Goal: Task Accomplishment & Management: Manage account settings

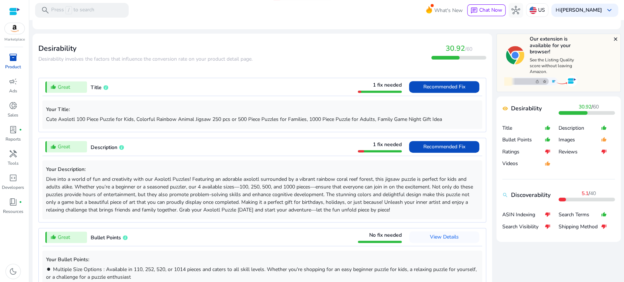
scroll to position [216, 0]
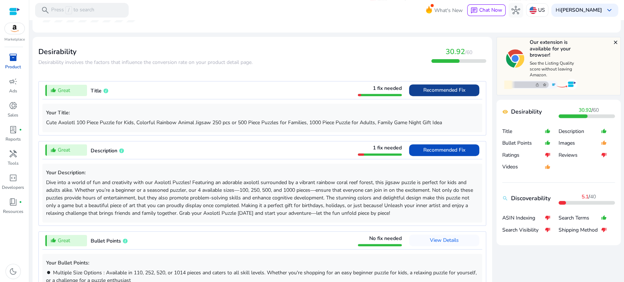
click at [435, 89] on span "Recommended Fix" at bounding box center [445, 90] width 42 height 7
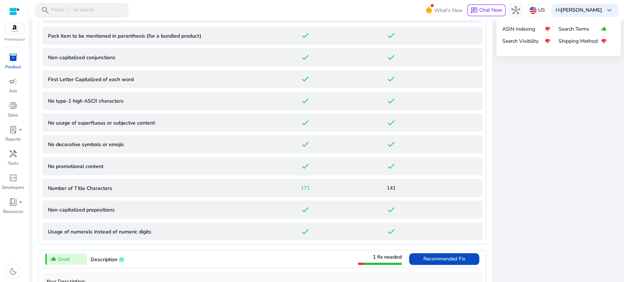
scroll to position [419, 0]
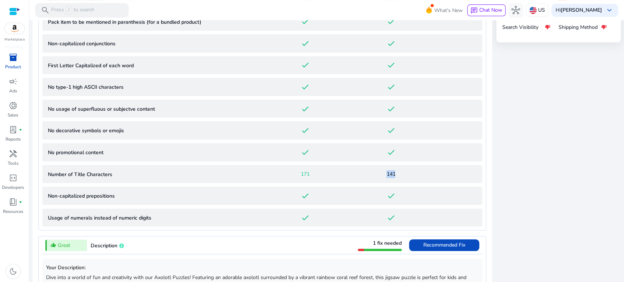
drag, startPoint x: 383, startPoint y: 175, endPoint x: 395, endPoint y: 175, distance: 12.1
click at [395, 175] on div "141" at bounding box center [391, 174] width 86 height 8
click at [392, 176] on span "141" at bounding box center [391, 174] width 9 height 8
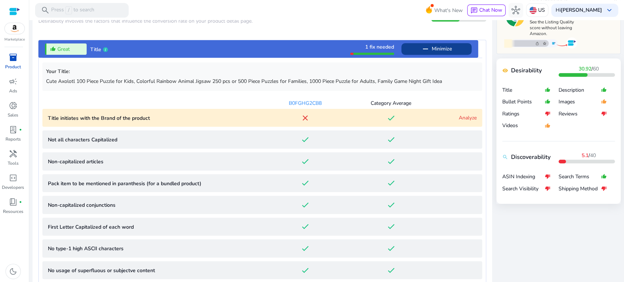
scroll to position [256, 0]
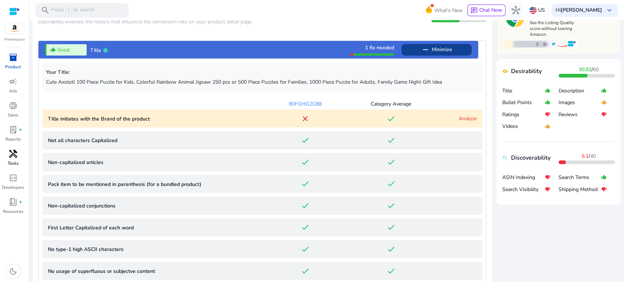
click at [15, 153] on span "handyman" at bounding box center [13, 154] width 9 height 9
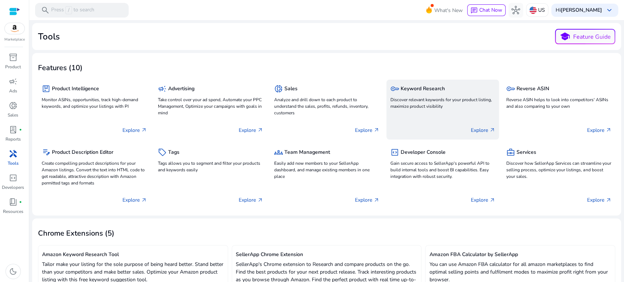
click at [411, 101] on p "Discover relevant keywords for your product listing, maximize product visibility" at bounding box center [442, 103] width 105 height 13
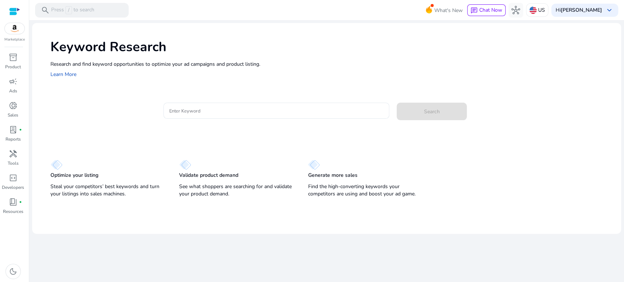
click at [12, 157] on span "handyman" at bounding box center [13, 154] width 9 height 9
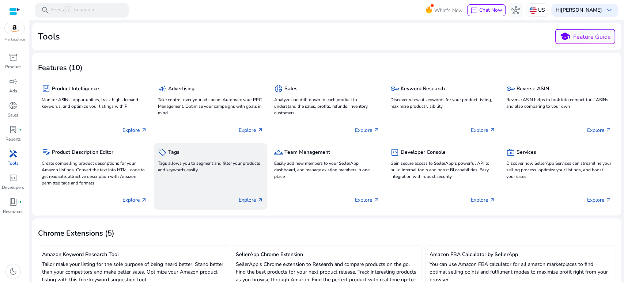
click at [159, 160] on p "Tags allows you to segment and filter your products and keywords easily" at bounding box center [210, 166] width 105 height 13
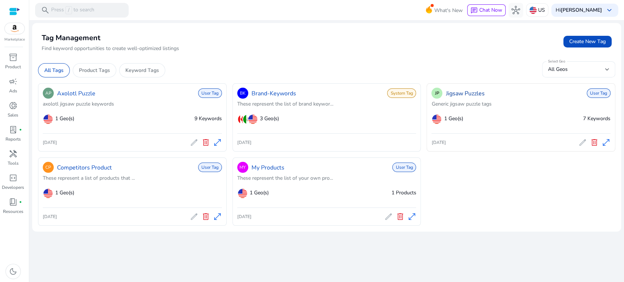
click at [476, 91] on link "Jigsaw Puzzles" at bounding box center [465, 93] width 39 height 9
